Goal: Information Seeking & Learning: Learn about a topic

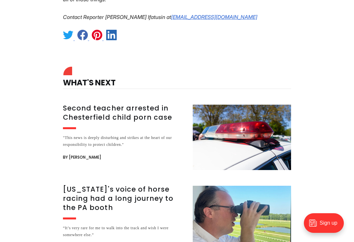
scroll to position [935, 0]
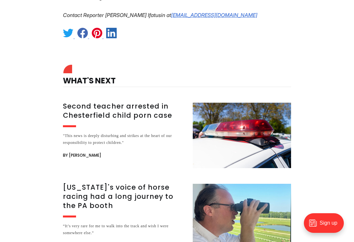
click at [136, 133] on div ""This news is deeply disturbing and strikes at the heart of our responsibility …" at bounding box center [124, 140] width 122 height 14
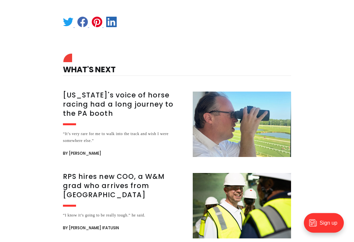
scroll to position [541, 0]
click at [154, 100] on h3 "[US_STATE]'s voice of horse racing had a long journey to the PA booth" at bounding box center [124, 105] width 122 height 28
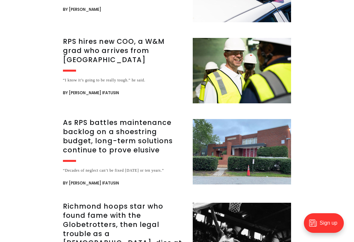
scroll to position [1845, 0]
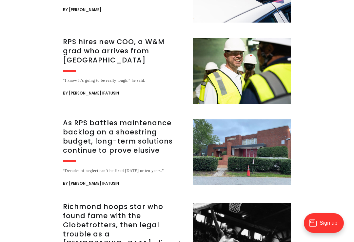
click at [123, 133] on h3 "As RPS battles maintenance backlog on a shoestring budget, long-term solutions …" at bounding box center [124, 137] width 122 height 37
